Goal: Task Accomplishment & Management: Use online tool/utility

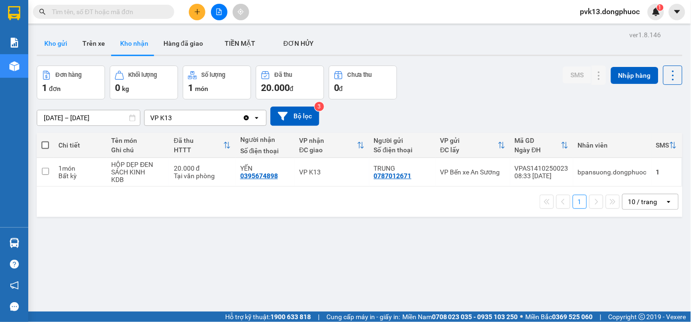
click at [53, 40] on button "Kho gửi" at bounding box center [56, 43] width 38 height 23
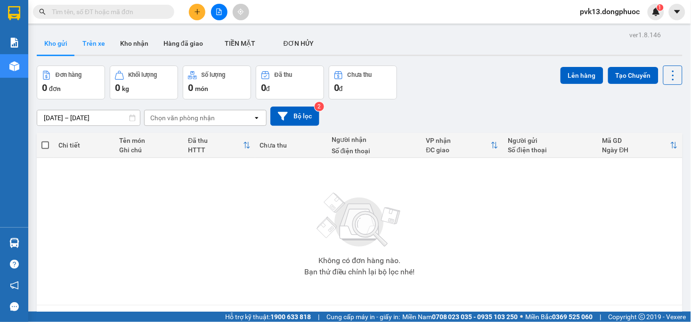
click at [93, 41] on button "Trên xe" at bounding box center [94, 43] width 38 height 23
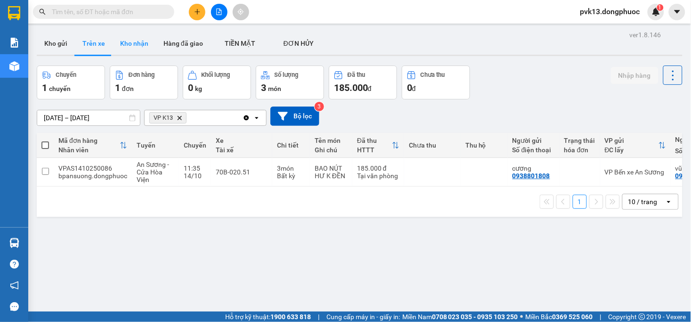
click at [133, 43] on button "Kho nhận" at bounding box center [134, 43] width 43 height 23
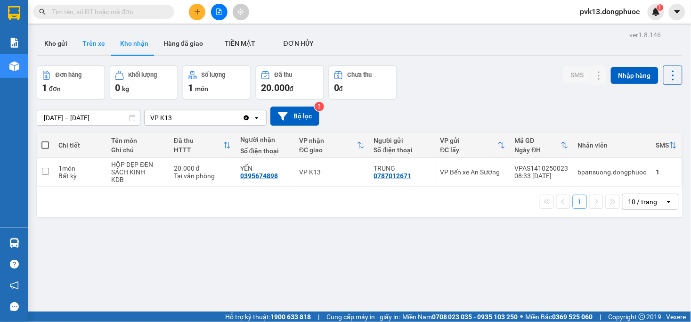
click at [91, 45] on button "Trên xe" at bounding box center [94, 43] width 38 height 23
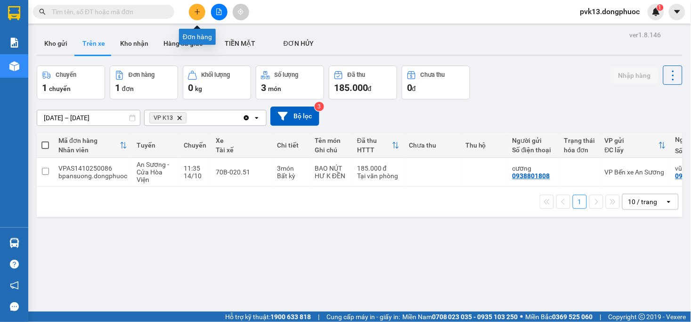
click at [195, 15] on icon "plus" at bounding box center [197, 11] width 7 height 7
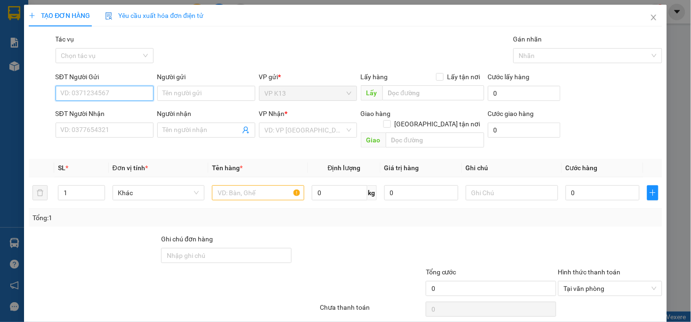
click at [106, 93] on input "SĐT Người Gửi" at bounding box center [105, 93] width 98 height 15
click at [103, 110] on div "0383613524 - HUY" at bounding box center [103, 112] width 86 height 10
type input "0383613524"
type input "HUY"
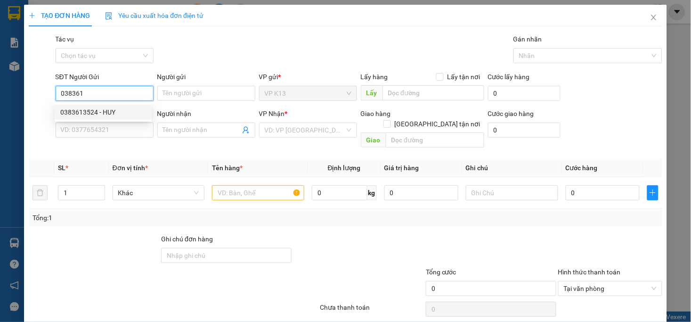
type input "0987078976"
type input "[PERSON_NAME]"
type input "30.000"
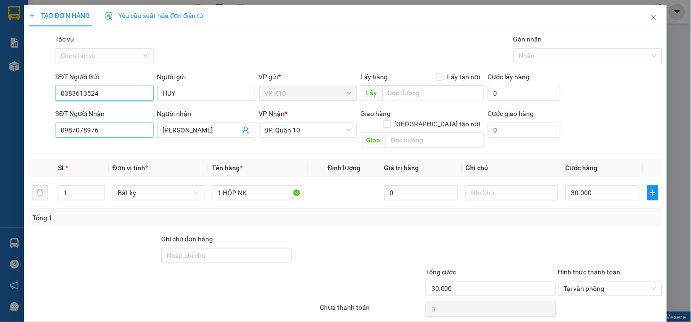
type input "0383613524"
click at [111, 130] on input "0987078976" at bounding box center [105, 129] width 98 height 15
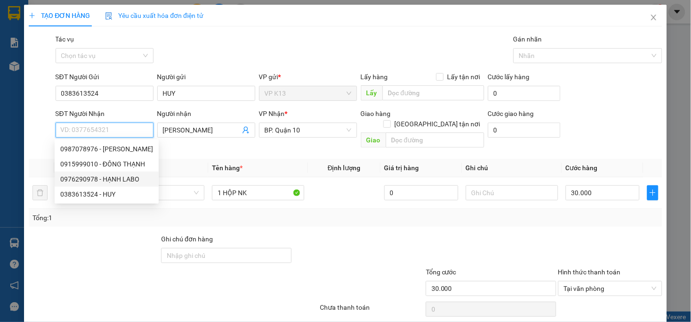
click at [107, 178] on div "0976290978 - HẠNH LABO" at bounding box center [106, 179] width 93 height 10
type input "0976290978"
type input "HẠNH LABO"
type input "20.000"
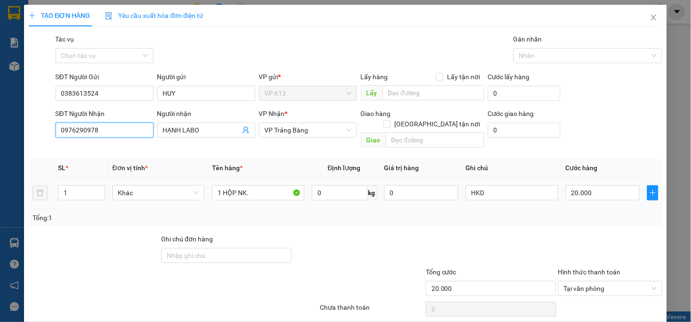
scroll to position [26, 0]
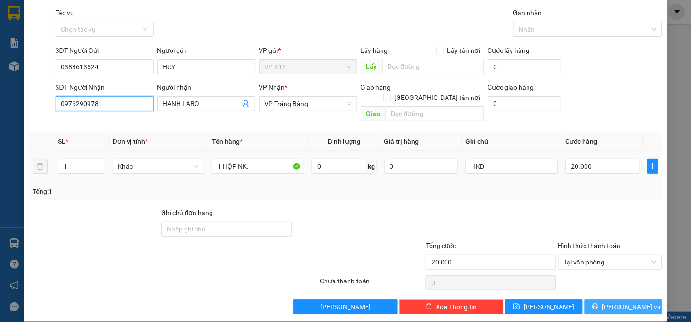
type input "0976290978"
click at [618, 301] on span "[PERSON_NAME] và In" at bounding box center [635, 306] width 66 height 10
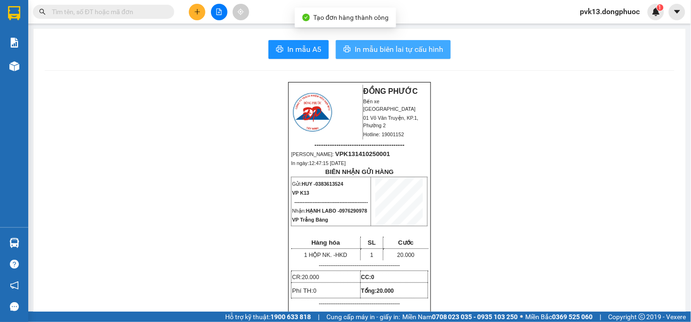
click at [378, 44] on span "In mẫu biên lai tự cấu hình" at bounding box center [399, 49] width 89 height 12
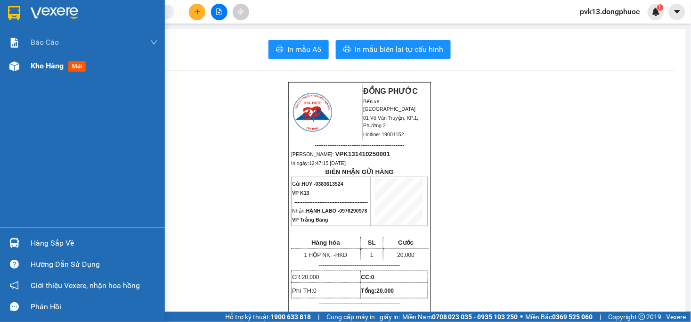
click at [17, 71] on img at bounding box center [14, 66] width 10 height 10
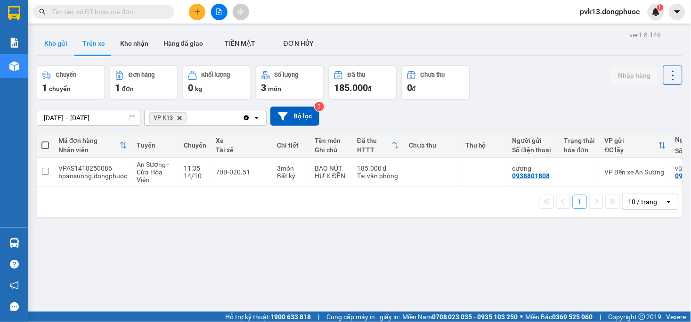
click at [57, 44] on button "Kho gửi" at bounding box center [56, 43] width 38 height 23
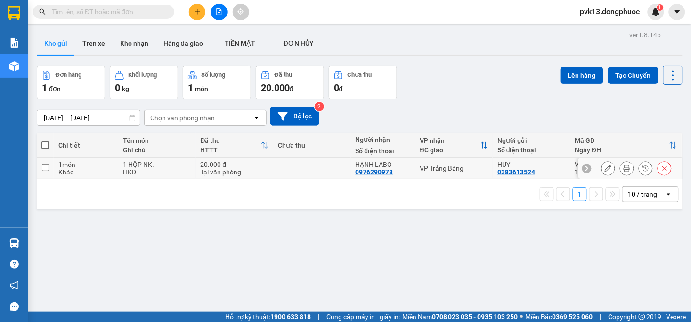
click at [295, 163] on td at bounding box center [312, 168] width 78 height 21
checkbox input "true"
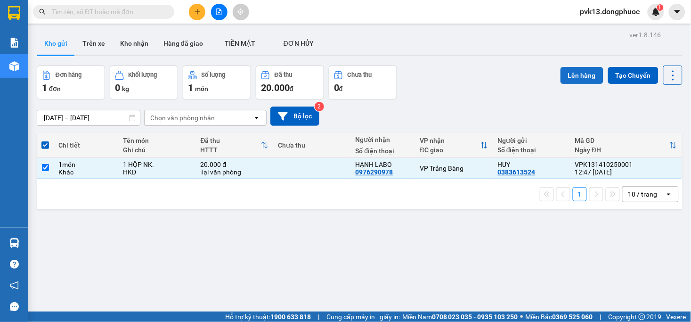
click at [564, 67] on button "Lên hàng" at bounding box center [582, 75] width 43 height 17
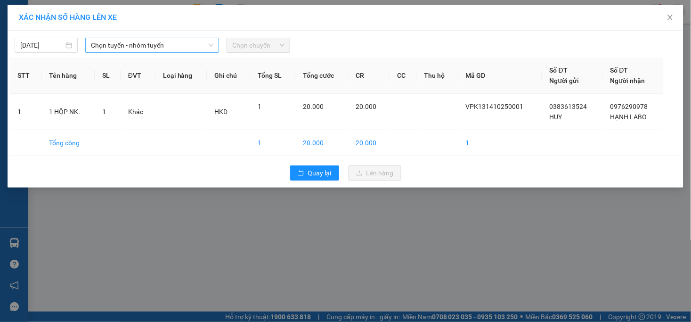
click at [134, 41] on span "Chọn tuyến - nhóm tuyến" at bounding box center [152, 45] width 122 height 14
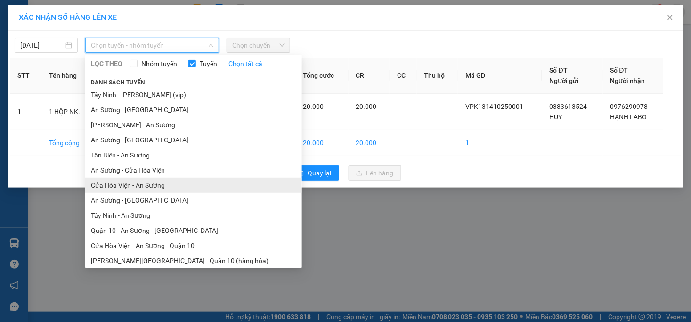
click at [130, 184] on li "Cửa Hòa Viện - An Sương" at bounding box center [193, 185] width 217 height 15
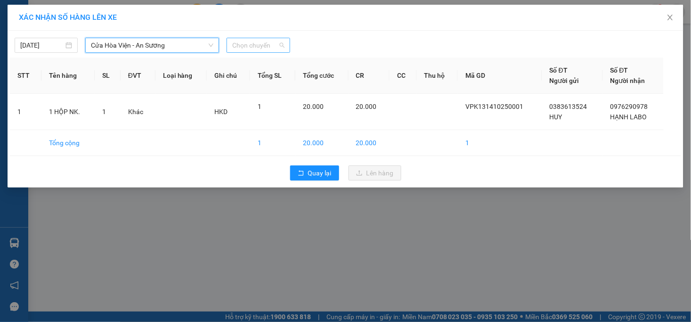
drag, startPoint x: 228, startPoint y: 45, endPoint x: 238, endPoint y: 44, distance: 10.5
click at [228, 45] on div "Chọn chuyến" at bounding box center [258, 45] width 63 height 15
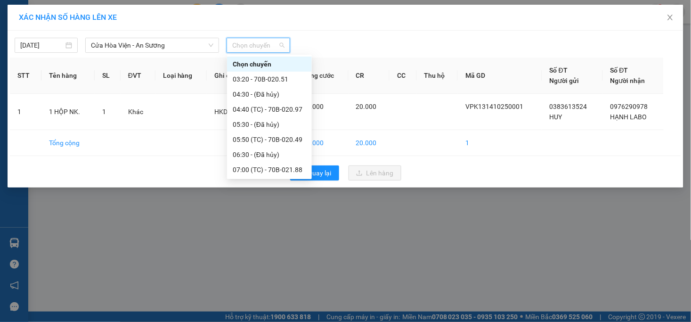
click at [241, 43] on span "Chọn chuyến" at bounding box center [258, 45] width 52 height 14
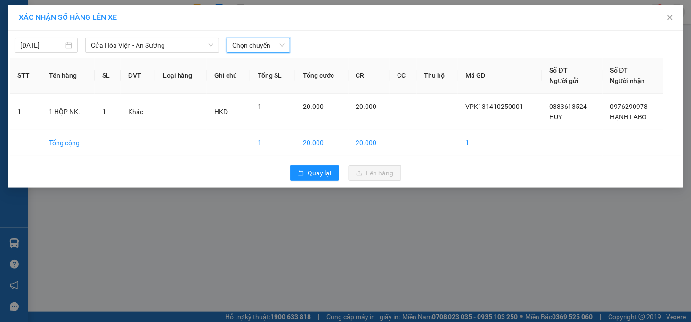
click at [251, 41] on span "Chọn chuyến" at bounding box center [258, 45] width 52 height 14
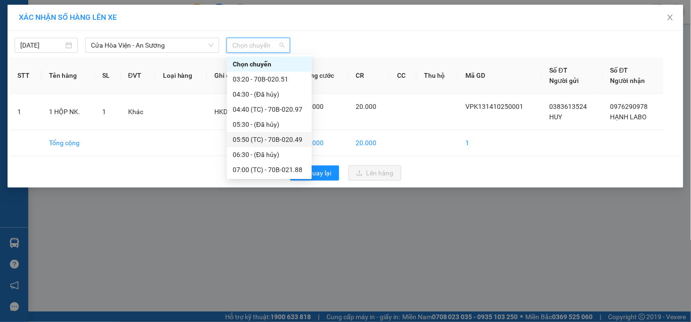
scroll to position [209, 0]
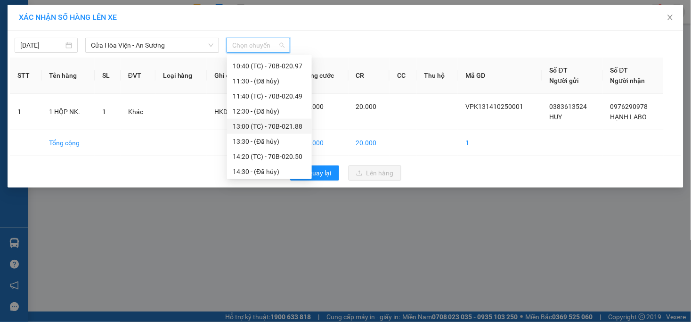
click at [270, 128] on div "13:00 (TC) - 70B-021.88" at bounding box center [269, 126] width 73 height 10
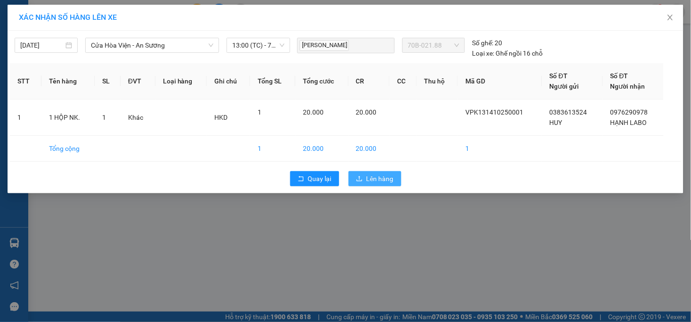
click at [366, 171] on button "Lên hàng" at bounding box center [375, 178] width 53 height 15
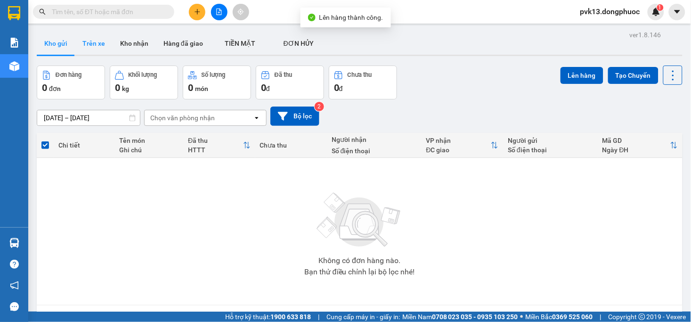
click at [83, 37] on button "Trên xe" at bounding box center [94, 43] width 38 height 23
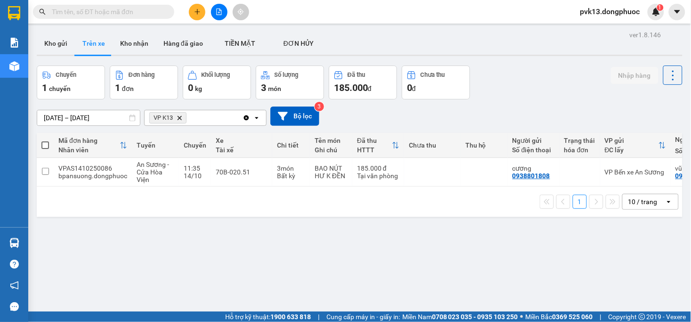
click at [182, 117] on icon "Delete" at bounding box center [180, 118] width 6 height 6
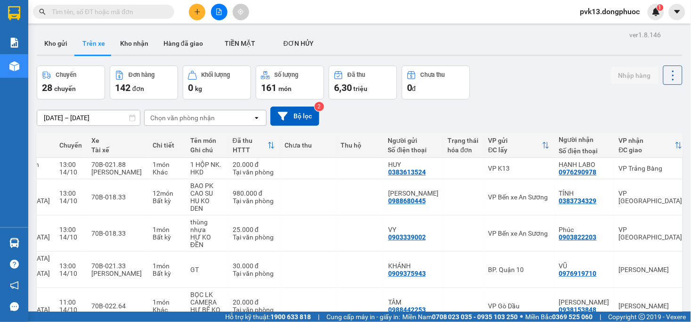
click at [173, 114] on div "Chọn văn phòng nhận" at bounding box center [182, 117] width 65 height 9
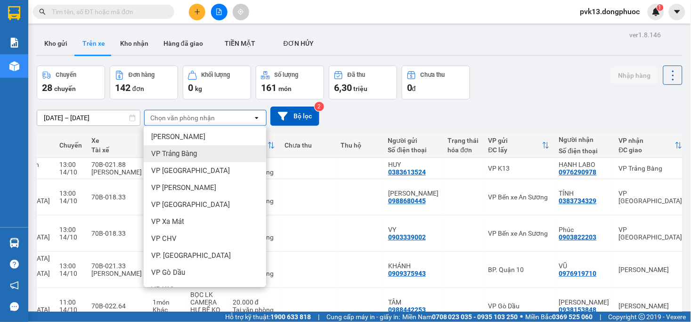
scroll to position [157, 0]
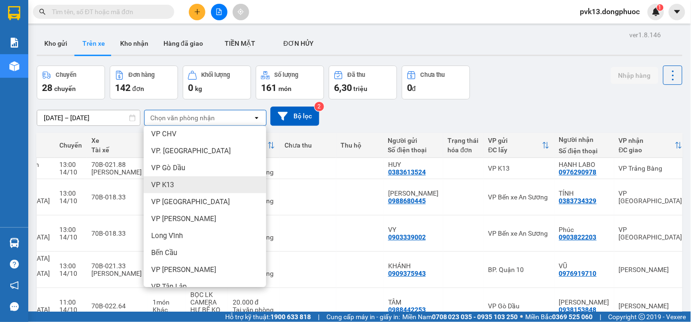
click at [163, 187] on span "VP K13" at bounding box center [162, 184] width 23 height 9
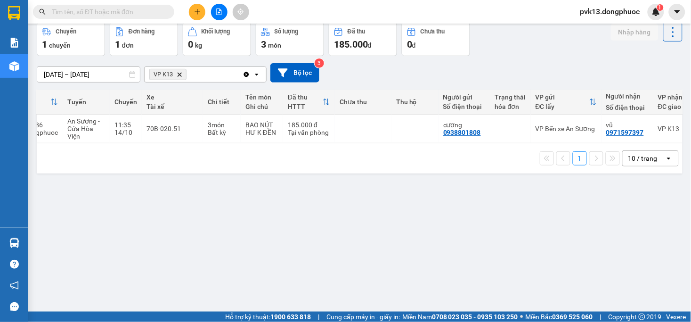
scroll to position [0, 0]
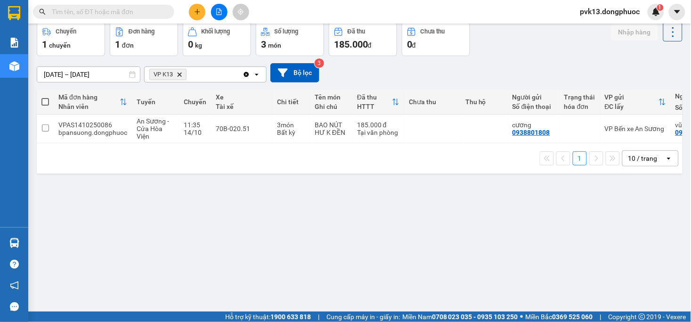
click at [454, 198] on div "ver 1.8.146 Kho gửi Trên xe Kho nhận Hàng đã giao TIỀN MẶT ĐƠN HỦY Chuyến 1 c…" at bounding box center [359, 146] width 653 height 322
click at [464, 124] on td at bounding box center [484, 128] width 47 height 29
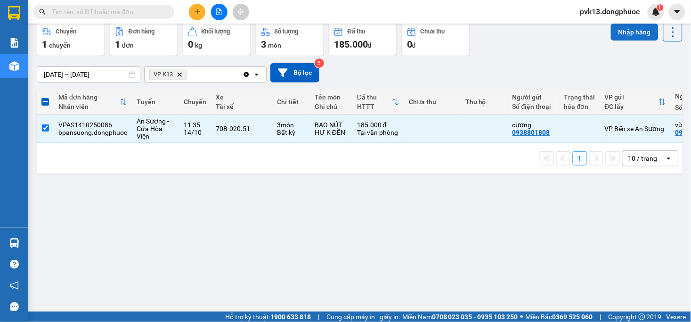
click at [623, 27] on button "Nhập hàng" at bounding box center [635, 32] width 48 height 17
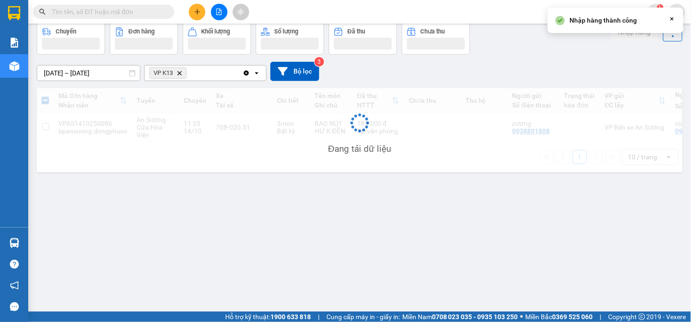
checkbox input "false"
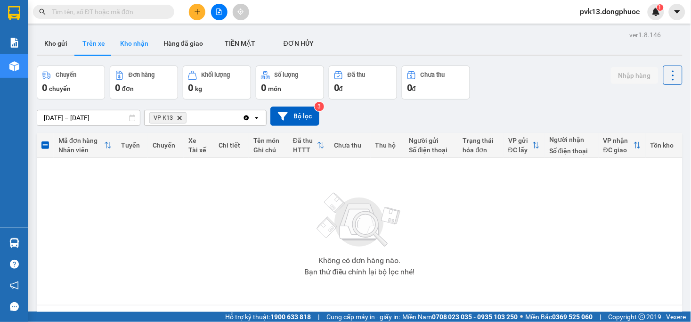
click at [113, 53] on button "Kho nhận" at bounding box center [134, 43] width 43 height 23
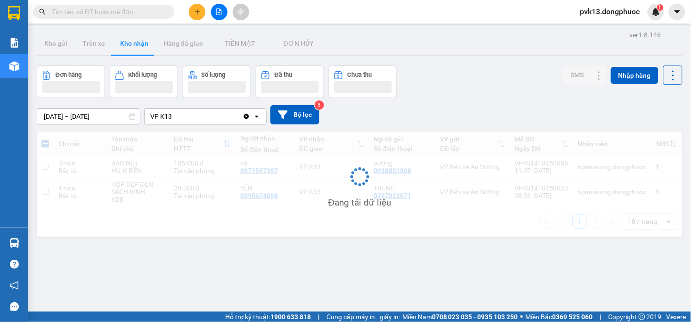
click at [121, 49] on button "Kho nhận" at bounding box center [134, 43] width 43 height 23
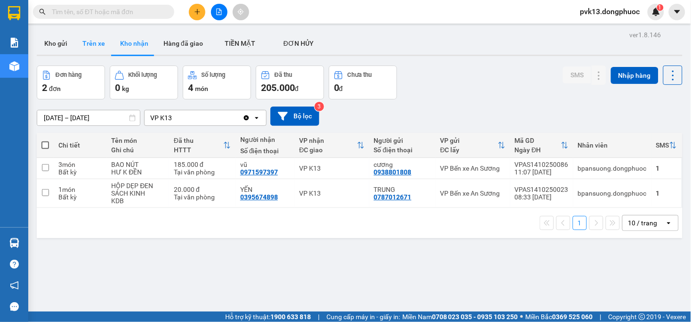
click at [95, 49] on button "Trên xe" at bounding box center [94, 43] width 38 height 23
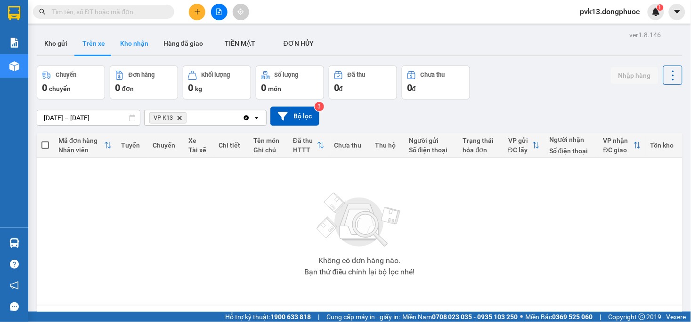
click at [127, 35] on button "Kho nhận" at bounding box center [134, 43] width 43 height 23
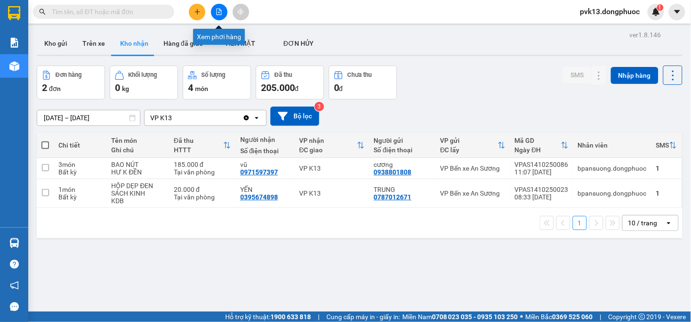
click at [217, 13] on icon "file-add" at bounding box center [219, 11] width 5 height 7
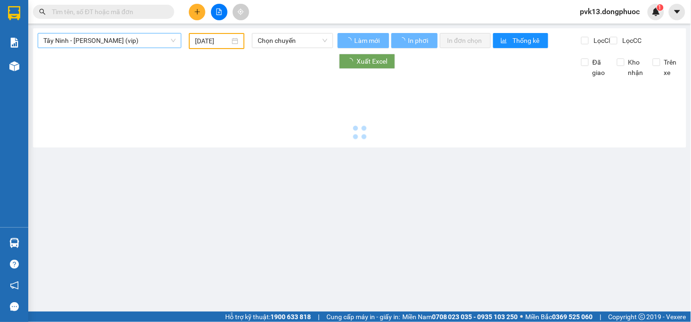
type input "[DATE]"
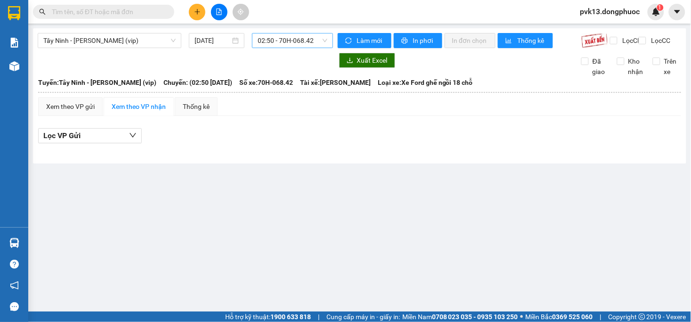
click at [256, 42] on div "02:50 - 70H-068.42" at bounding box center [292, 40] width 81 height 15
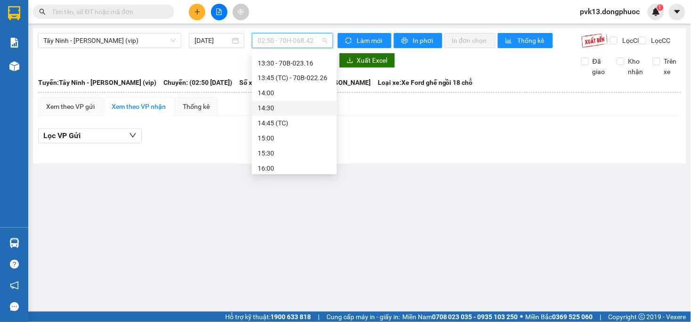
scroll to position [366, 0]
